Goal: Find specific page/section: Find specific page/section

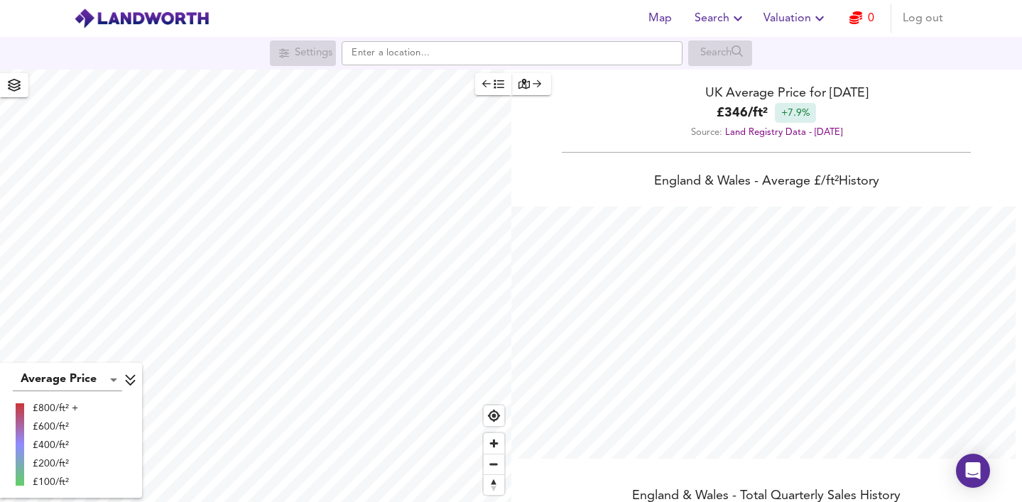
scroll to position [502, 1022]
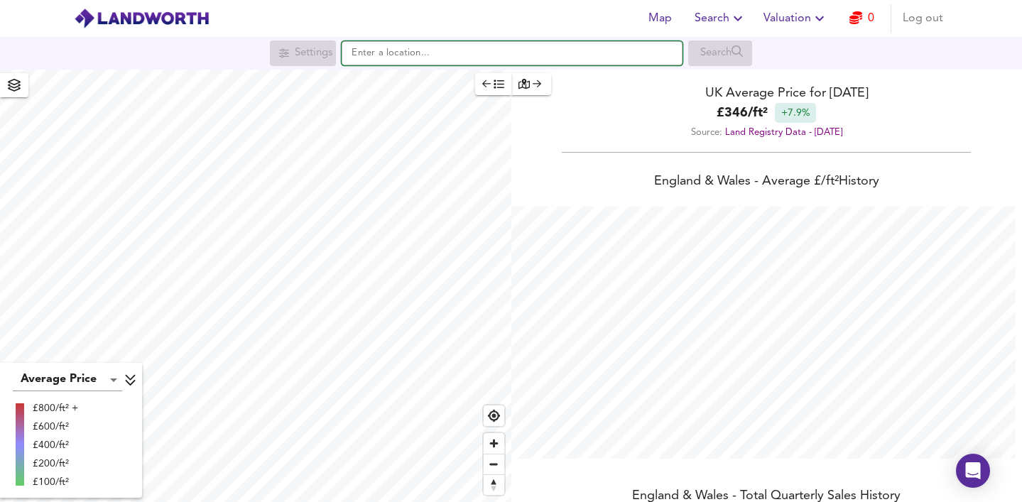
click at [444, 51] on input "text" at bounding box center [512, 53] width 341 height 24
paste input "[STREET_ADDRESS]"
type input "[STREET_ADDRESS]"
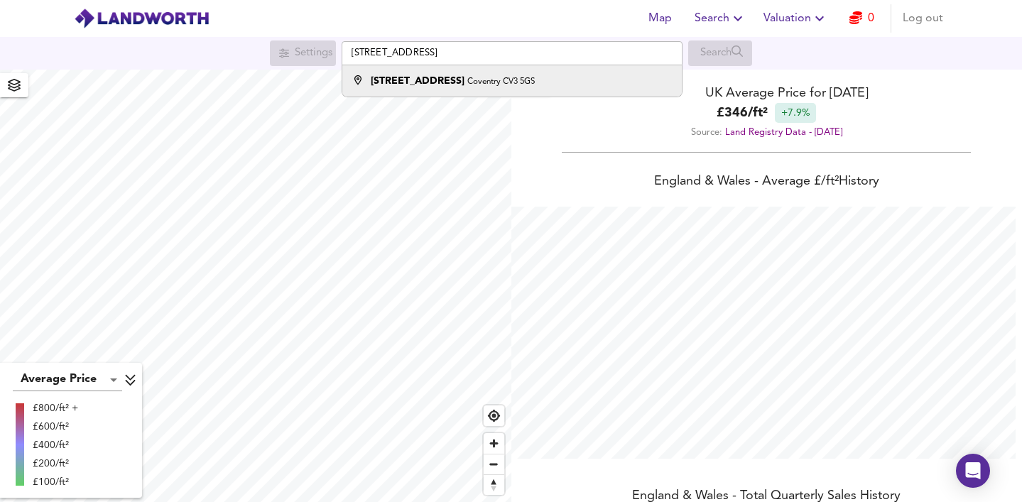
click at [451, 79] on div "[STREET_ADDRESS]" at bounding box center [453, 81] width 164 height 14
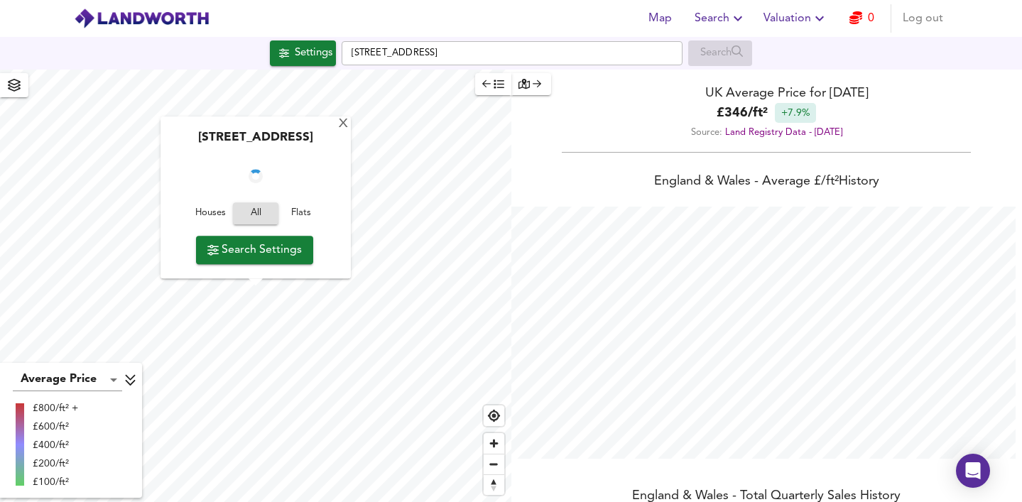
checkbox input "false"
checkbox input "true"
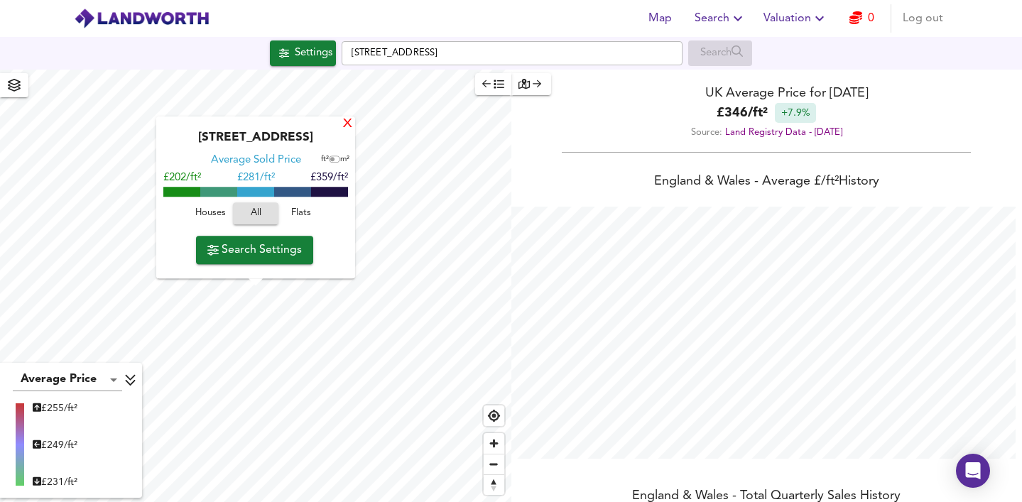
click at [352, 118] on div "X" at bounding box center [348, 124] width 12 height 13
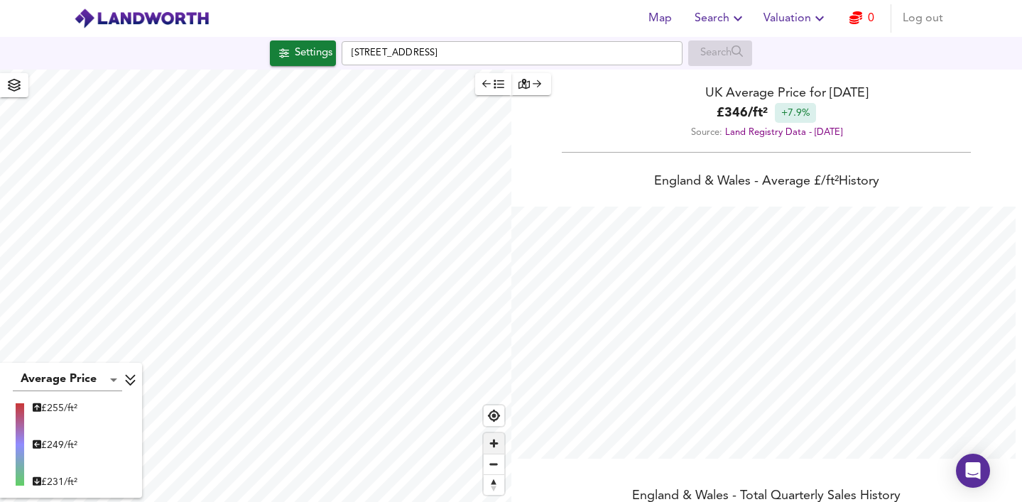
click at [499, 445] on span "Zoom in" at bounding box center [494, 443] width 21 height 21
click at [494, 464] on span "Zoom out" at bounding box center [494, 465] width 21 height 20
